Goal: Task Accomplishment & Management: Manage account settings

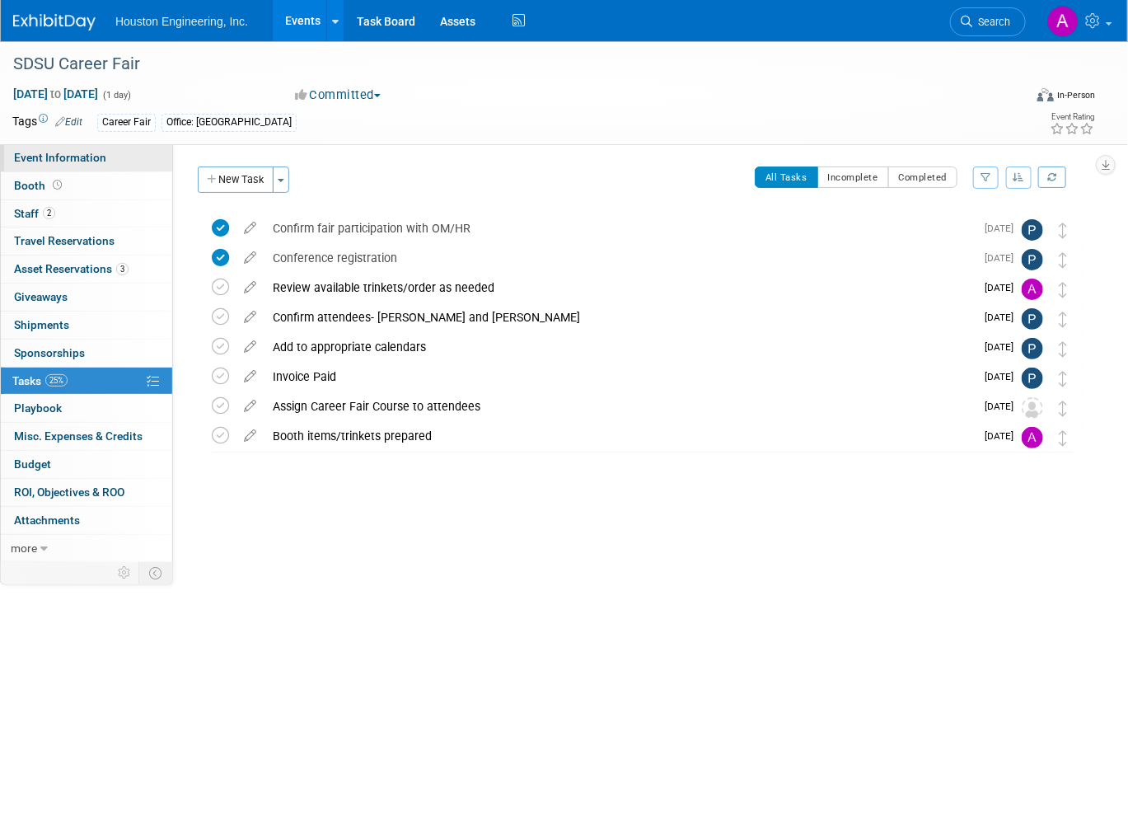
click at [69, 152] on span "Event Information" at bounding box center [60, 157] width 92 height 13
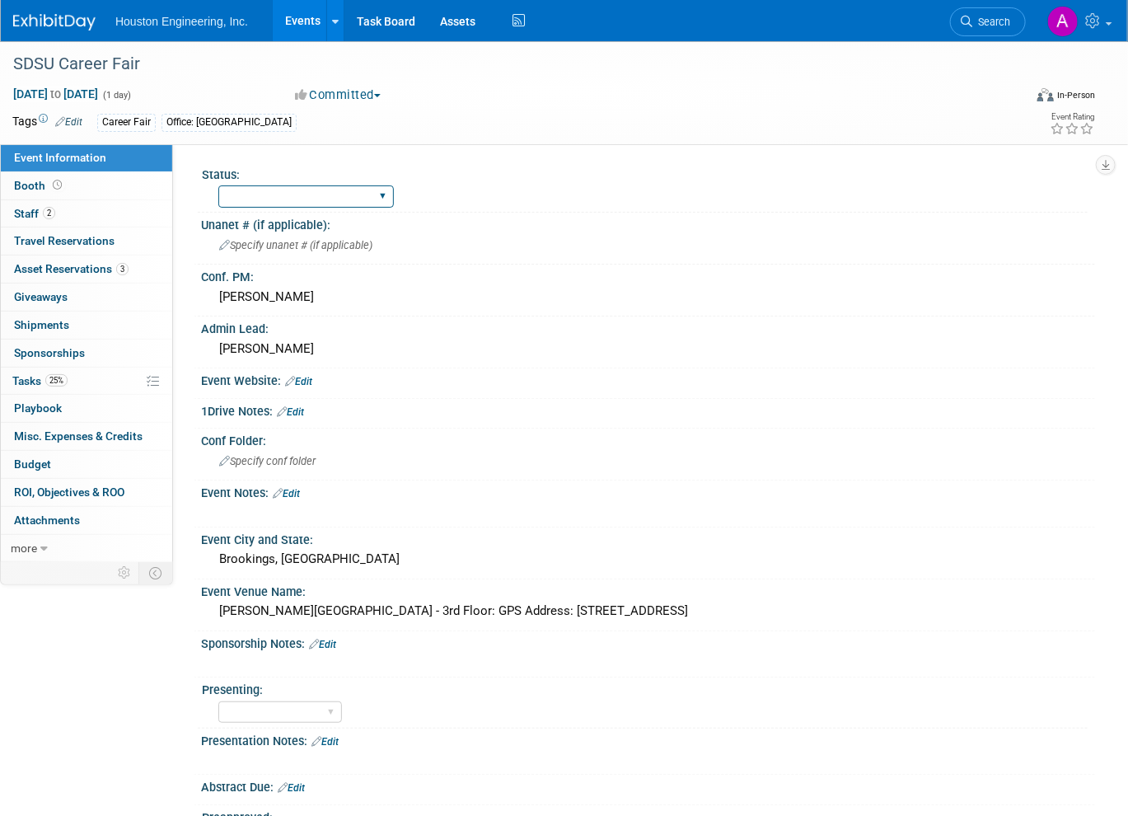
click at [376, 203] on select "1 - GNG/KO Needed 2 - Post KO/Active Planning 3 - Reg/Prep Done" at bounding box center [305, 196] width 175 height 22
select select "1 - GNG/KO Needed"
click at [218, 185] on select "1 - GNG/KO Needed 2 - Post KO/Active Planning 3 - Reg/Prep Done" at bounding box center [305, 196] width 175 height 22
click at [382, 203] on select "1 - GNG/KO Needed 2 - Post KO/Active Planning 3 - Reg/Prep Done" at bounding box center [305, 196] width 175 height 22
select select
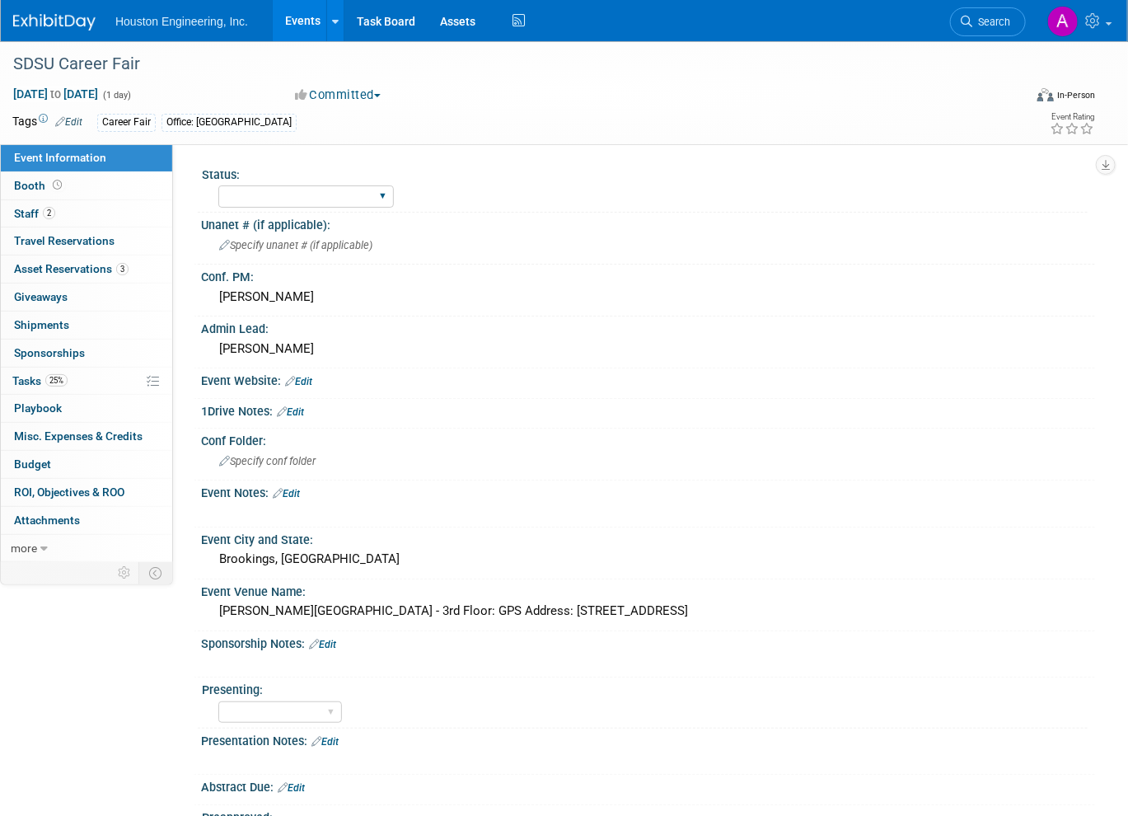
click at [218, 185] on select "1 - GNG/KO Needed 2 - Post KO/Active Planning 3 - Reg/Prep Done" at bounding box center [305, 196] width 175 height 22
click at [42, 186] on span "Booth" at bounding box center [39, 185] width 51 height 13
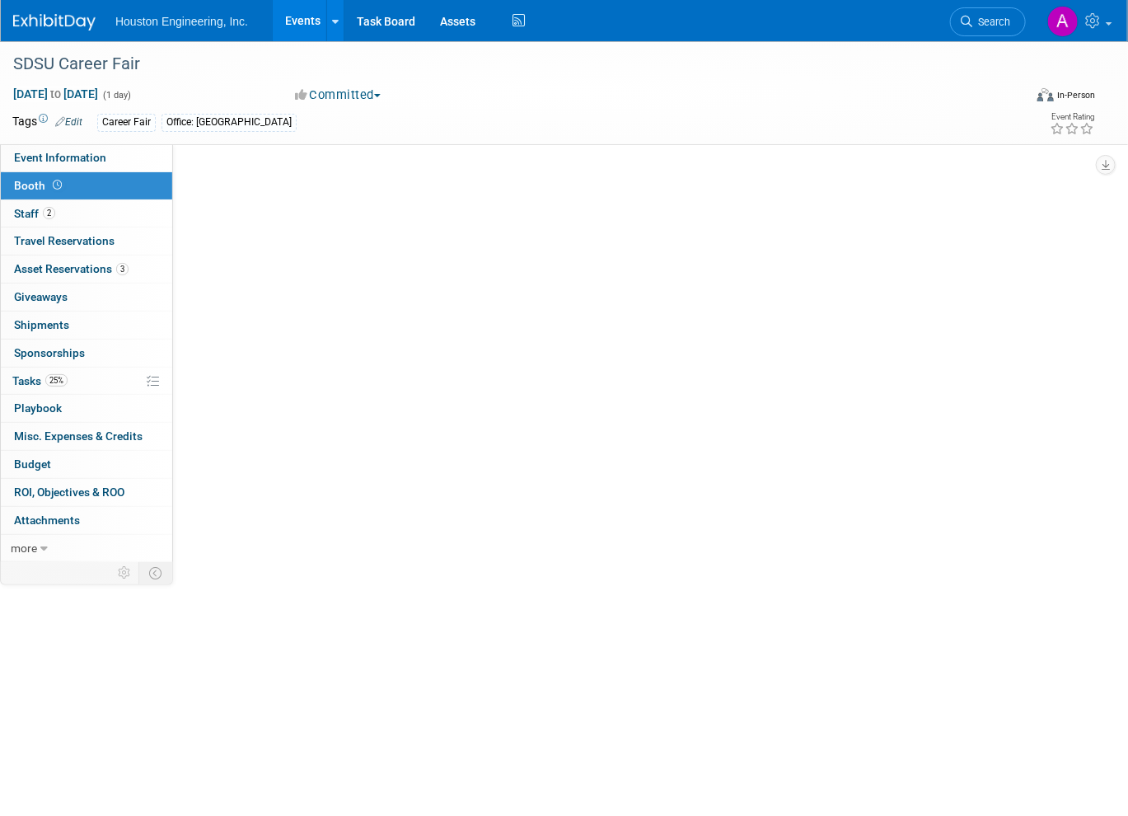
select select "Yes"
select select "[GEOGRAPHIC_DATA]"
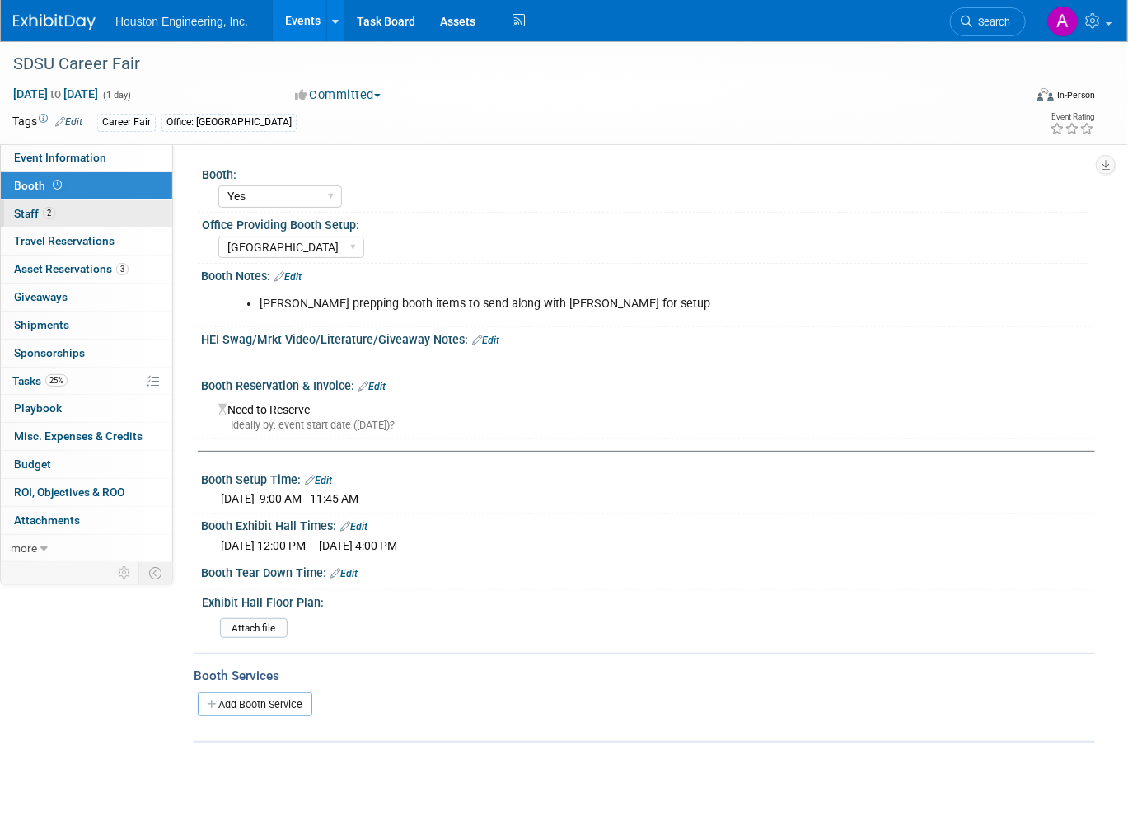
click at [21, 210] on span "Staff 2" at bounding box center [34, 213] width 41 height 13
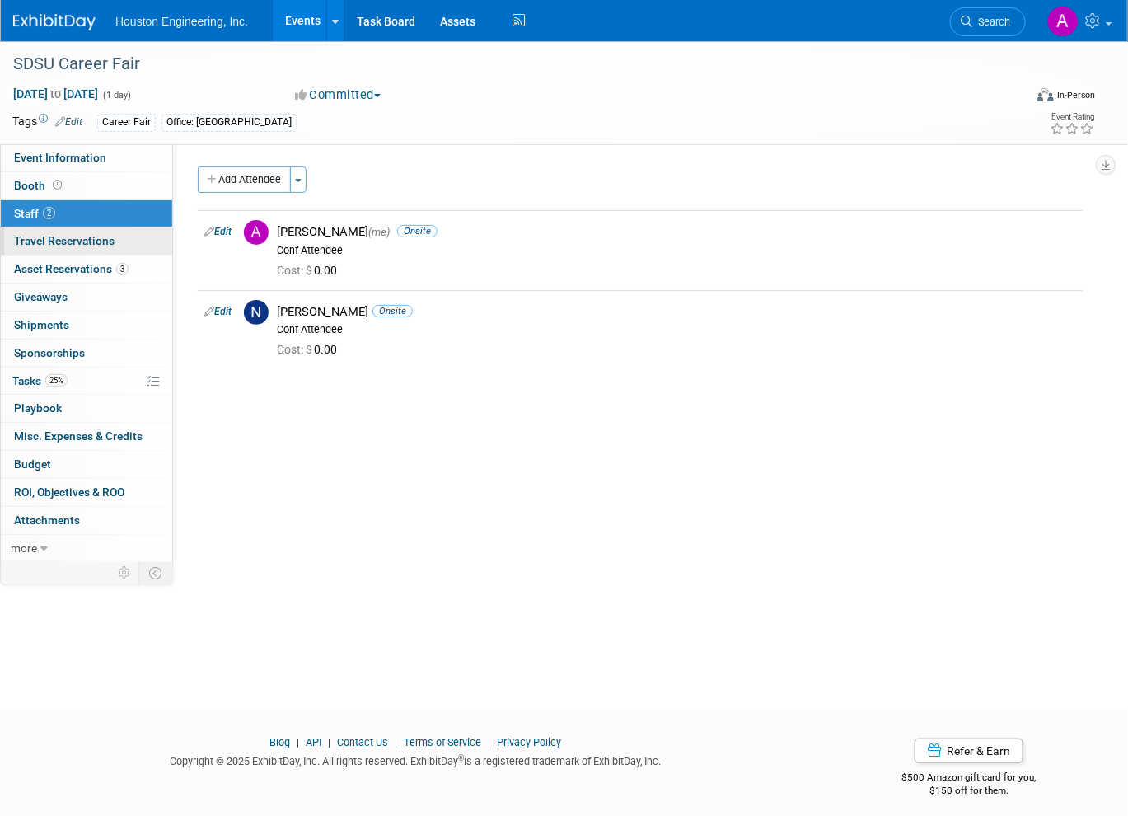
click at [27, 235] on span "Travel Reservations 0" at bounding box center [64, 240] width 100 height 13
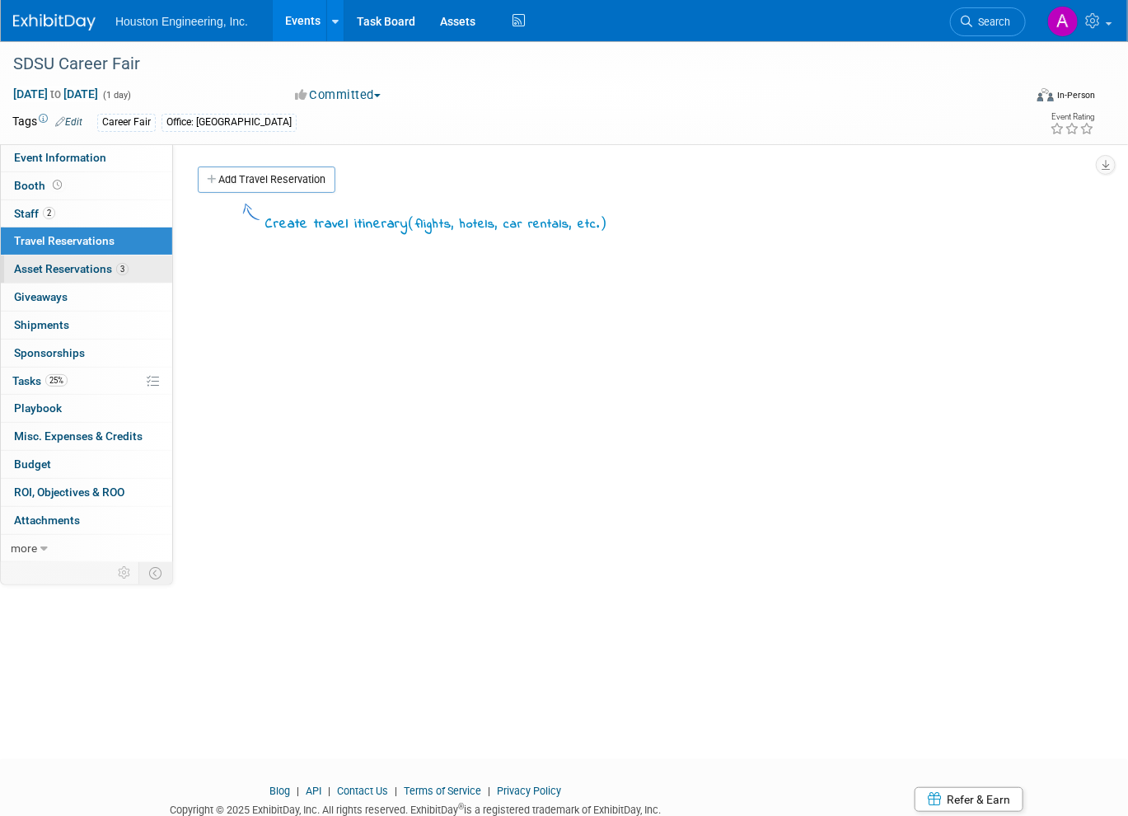
click at [34, 269] on span "Asset Reservations 3" at bounding box center [71, 268] width 115 height 13
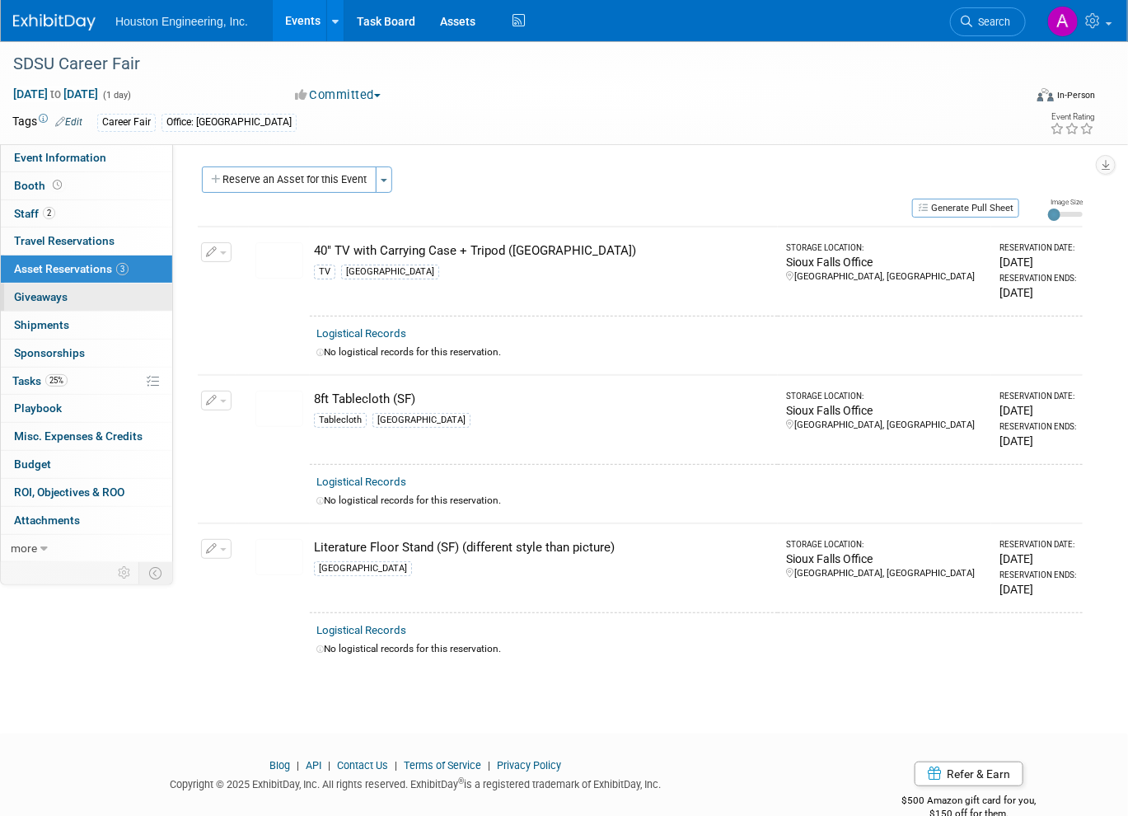
click at [34, 292] on span "Giveaways 0" at bounding box center [41, 296] width 54 height 13
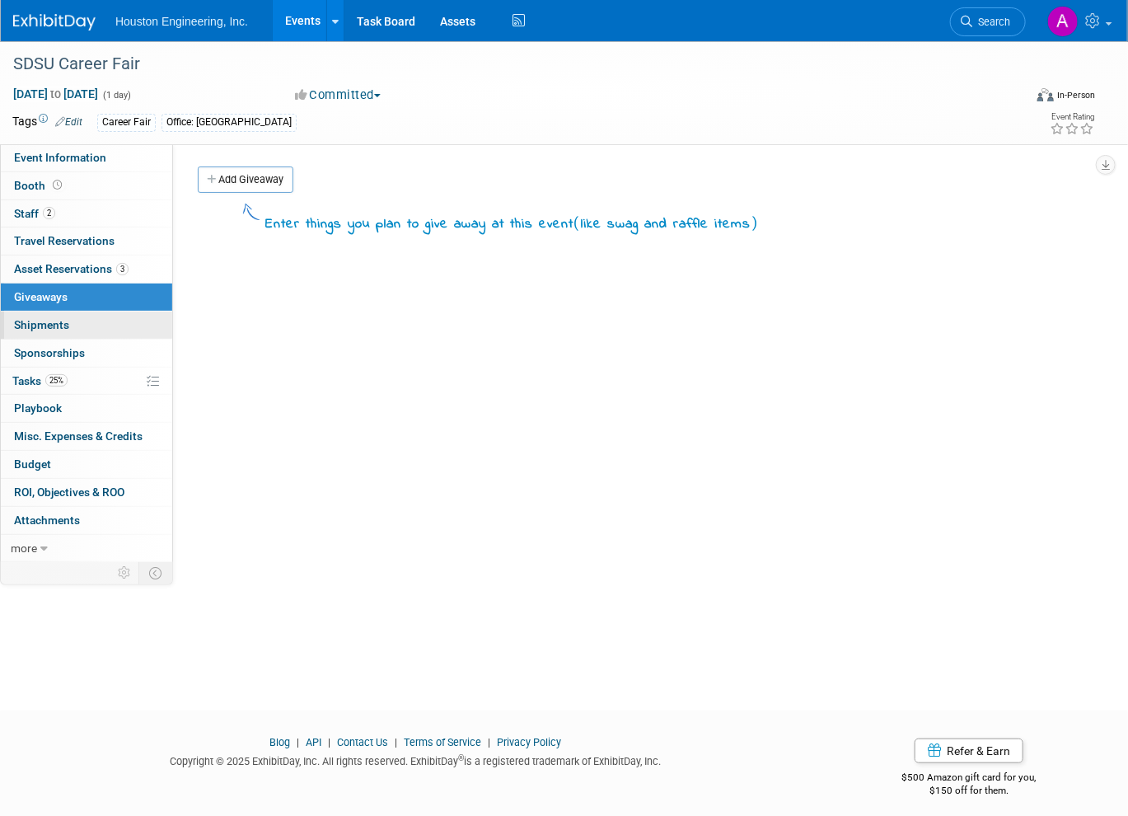
click at [49, 319] on span "Shipments 0" at bounding box center [41, 324] width 55 height 13
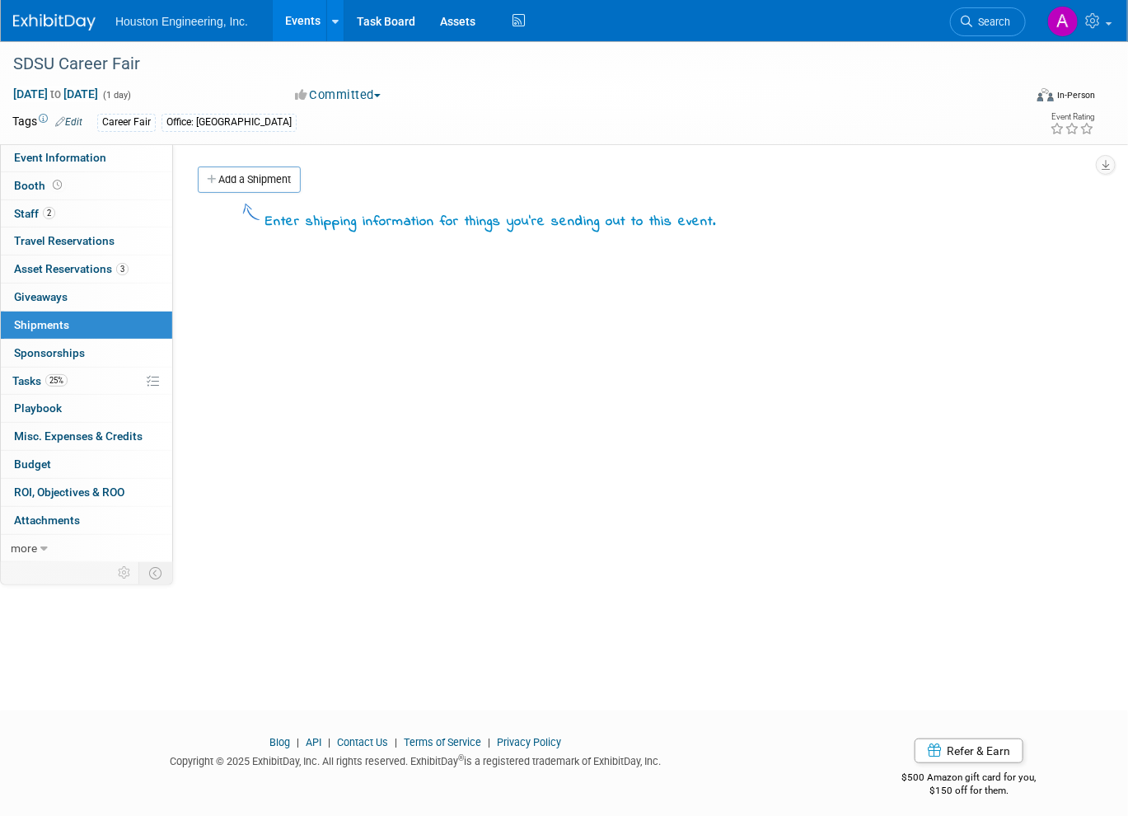
click at [41, 348] on span "Sponsorships 0" at bounding box center [49, 352] width 71 height 13
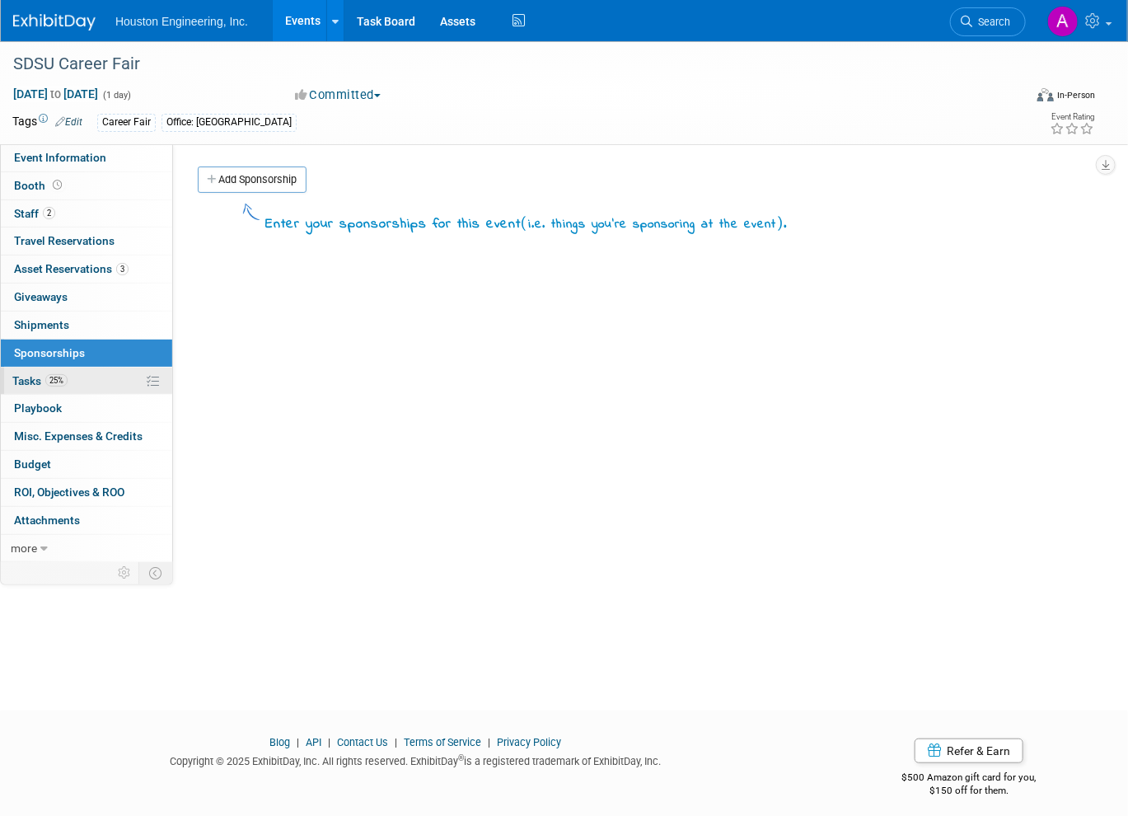
click at [19, 374] on span "Tasks 25%" at bounding box center [39, 380] width 55 height 13
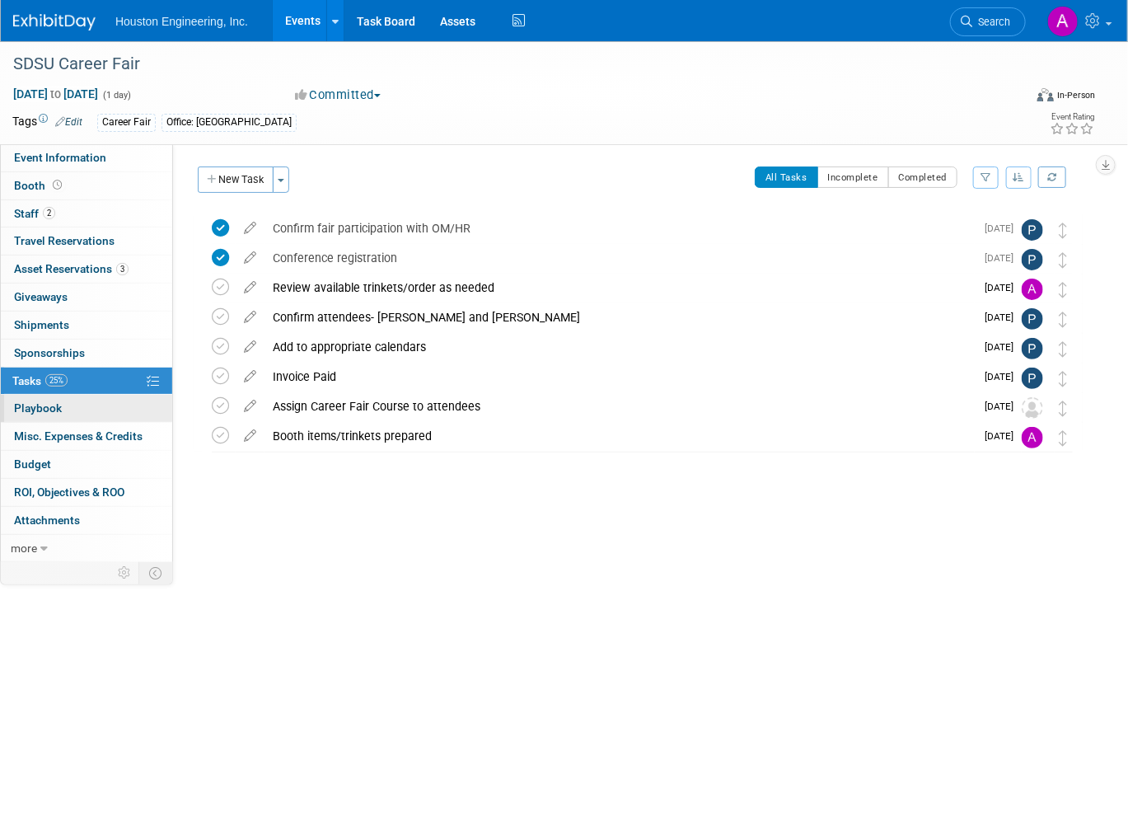
click at [21, 398] on link "0 Playbook 0" at bounding box center [86, 408] width 171 height 27
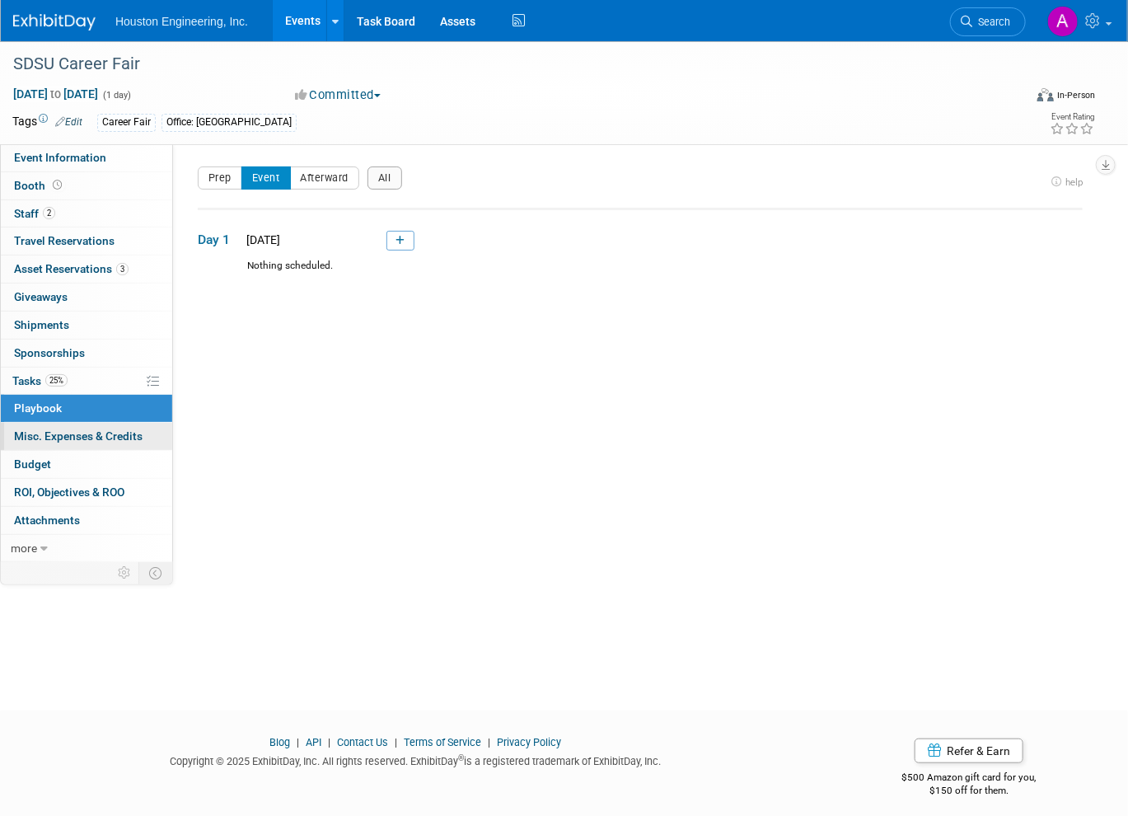
click at [48, 429] on span "Misc. Expenses & Credits 0" at bounding box center [78, 435] width 129 height 13
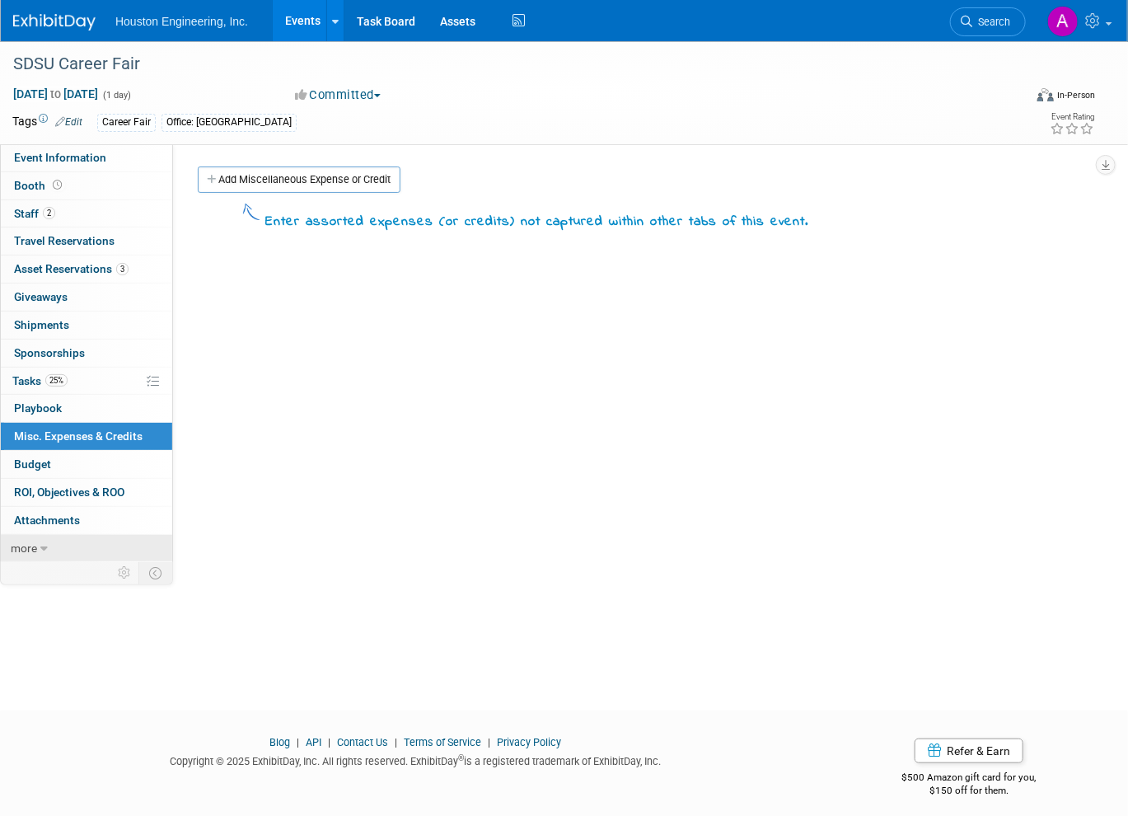
click at [48, 546] on link "more" at bounding box center [86, 548] width 171 height 27
